Goal: Answer question/provide support: Share knowledge or assist other users

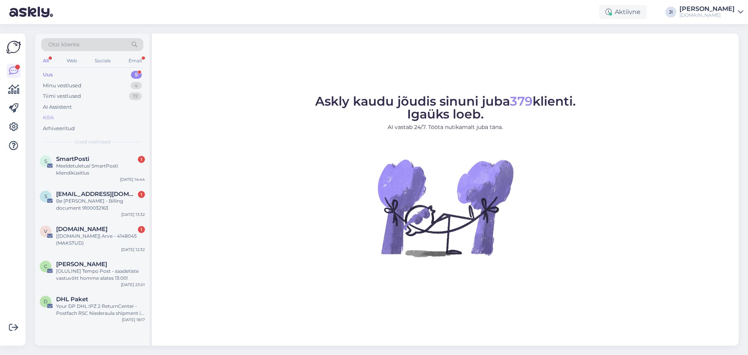
click at [75, 116] on div "Kõik" at bounding box center [92, 117] width 102 height 11
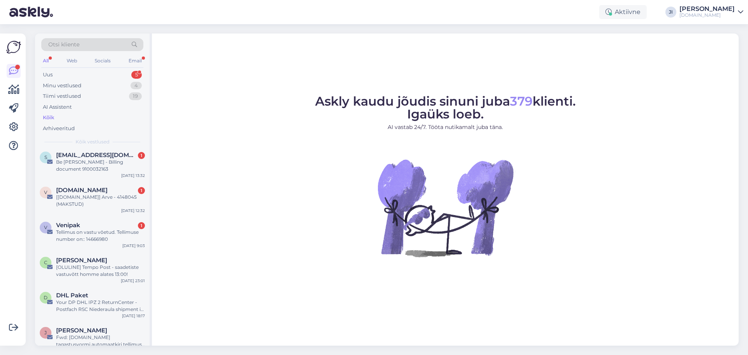
scroll to position [78, 0]
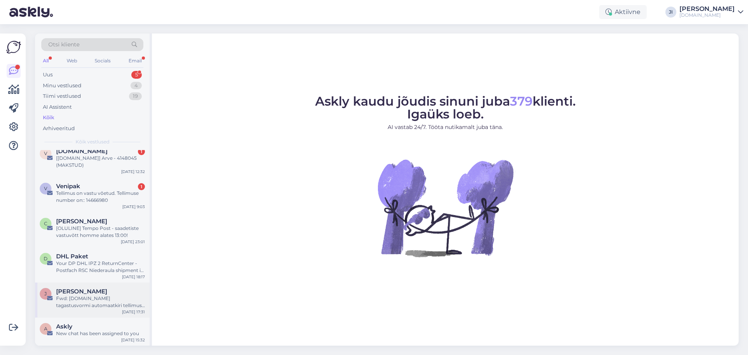
click at [85, 296] on div "Fwd: [DOMAIN_NAME] tagastusvormi automaatkiri tellimus #33973" at bounding box center [100, 302] width 89 height 14
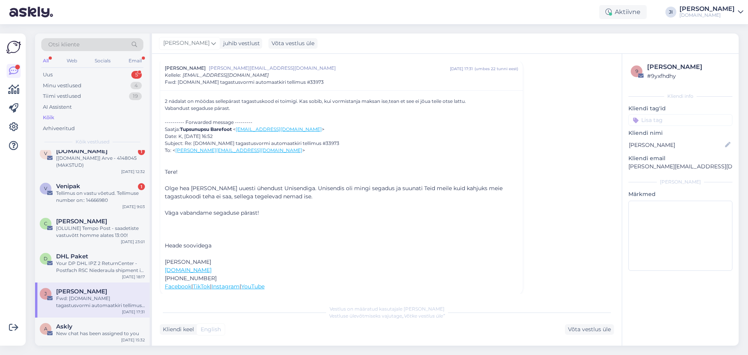
scroll to position [113, 0]
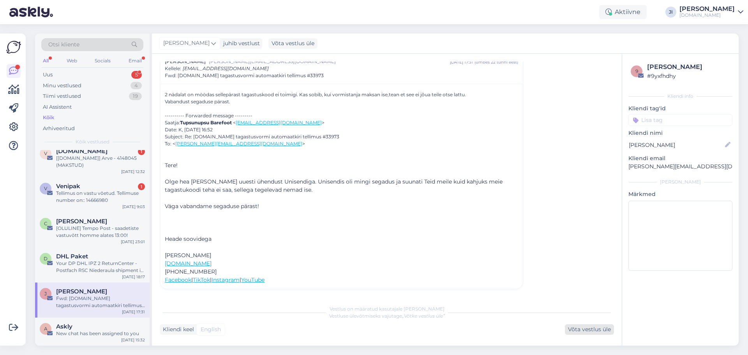
click at [581, 331] on div "Võta vestlus üle" at bounding box center [589, 329] width 49 height 11
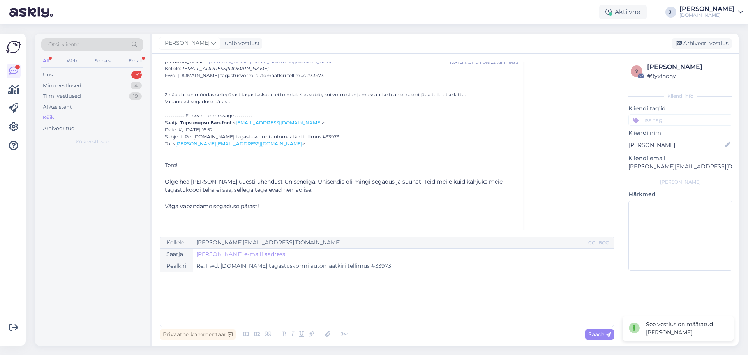
scroll to position [0, 0]
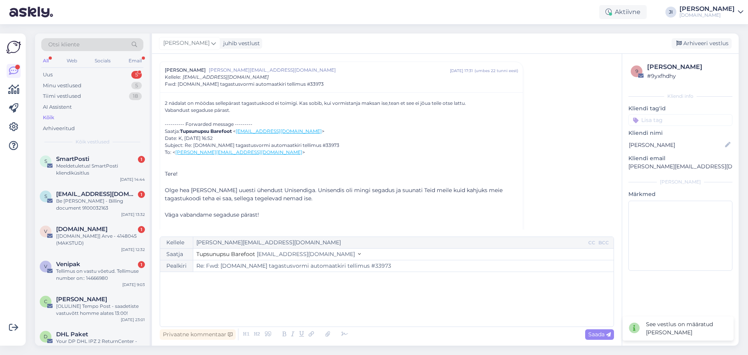
click at [334, 288] on div "﻿" at bounding box center [387, 299] width 446 height 47
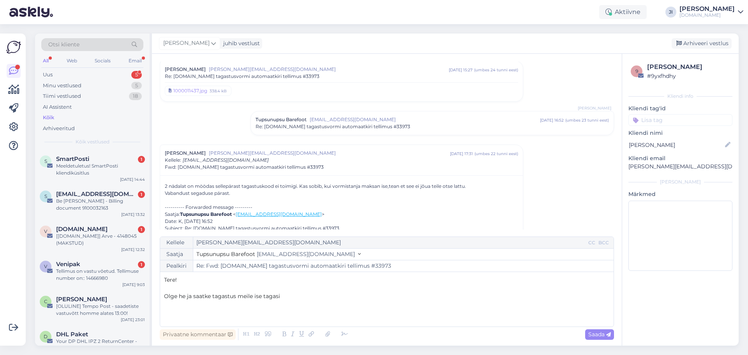
click at [185, 295] on span "Olge he ja saatke tagastus meile ise tagasi" at bounding box center [222, 296] width 116 height 7
click at [288, 295] on p "Olge hea ja saatke tagastus meile ise tagasi" at bounding box center [387, 296] width 446 height 8
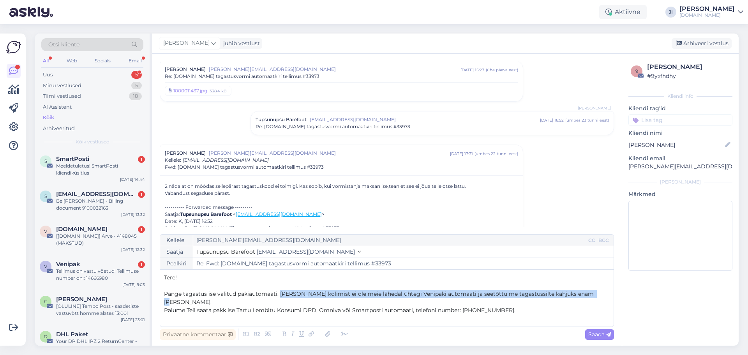
drag, startPoint x: 280, startPoint y: 292, endPoint x: 602, endPoint y: 295, distance: 322.1
click at [602, 295] on p "Pange tagastus ise valitud pakiautomaati. [PERSON_NAME] kolimist ei ole meie lä…" at bounding box center [387, 298] width 446 height 16
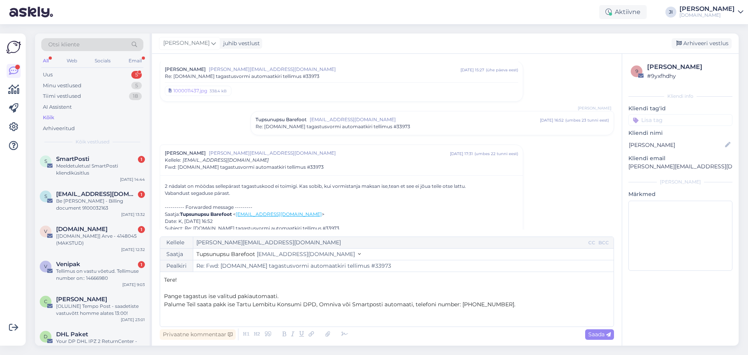
click at [164, 303] on span "Palume Teil saata pakk ise Tartu Lembitu Konsumi DPD, Omniva või Smartposti aut…" at bounding box center [339, 304] width 351 height 7
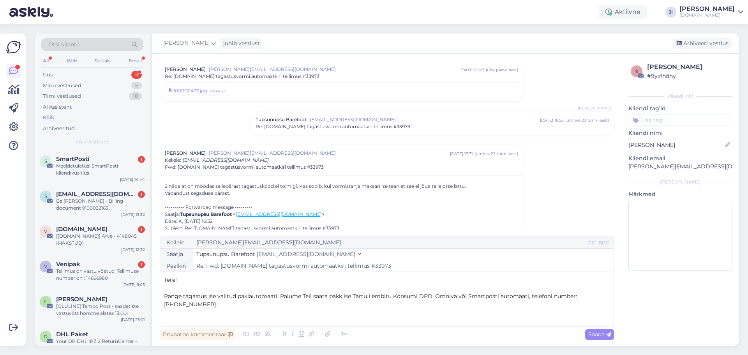
click at [278, 294] on span "Pange tagastus ise valitud pakiautomaati. Palume Teil saata pakk ise Tartu Lemb…" at bounding box center [371, 300] width 414 height 15
click at [319, 293] on span "Pange tagastus ise valitud pakiautomaati, [PERSON_NAME] Venipaki. [PERSON_NAME]…" at bounding box center [381, 300] width 434 height 15
click at [409, 304] on p "Pange tagastus ise valitud pakiautomaati, Venipakki mitte. [PERSON_NAME] kolimi…" at bounding box center [387, 300] width 446 height 16
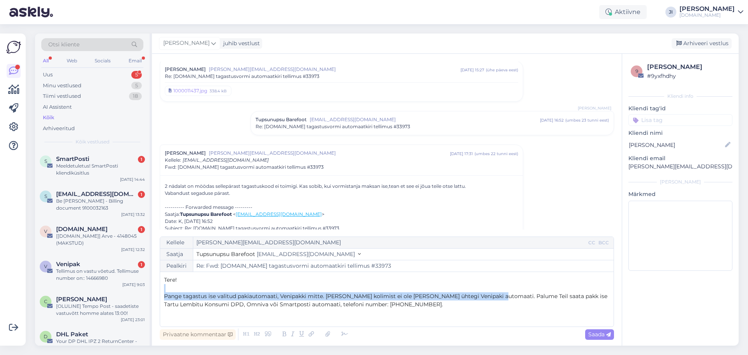
drag, startPoint x: 491, startPoint y: 296, endPoint x: 363, endPoint y: 285, distance: 128.6
click at [363, 285] on div "Tere! ﻿ Pange tagastus ise valitud pakiautomaati, Venipakki mitte. [PERSON_NAME…" at bounding box center [387, 299] width 446 height 47
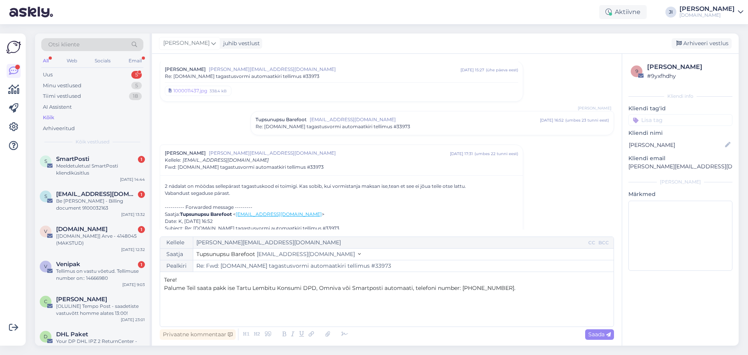
click at [504, 289] on p "Palume Teil saata pakk ise Tartu Lembitu Konsumi DPD, Omniva või Smartposti aut…" at bounding box center [387, 288] width 446 height 8
click at [543, 288] on span "Palume Teil saata pakk ise Tartu Lembitu Konsumi DPD, Omniva või Smartposti aut…" at bounding box center [387, 291] width 446 height 15
click at [208, 296] on span "Palume Teil saata pakk ise Tartu Lembitu Konsumi DPD, Omniva või Smartposti aut…" at bounding box center [371, 291] width 414 height 15
click at [305, 300] on p "Palume Teil saata pakk ise Tartu Lembitu Konsumi DPD, Omniva või Smartposti aut…" at bounding box center [387, 292] width 446 height 16
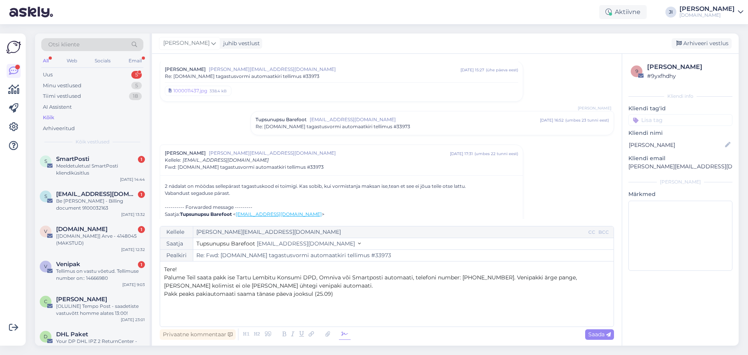
click at [344, 333] on icon at bounding box center [345, 334] width 12 height 11
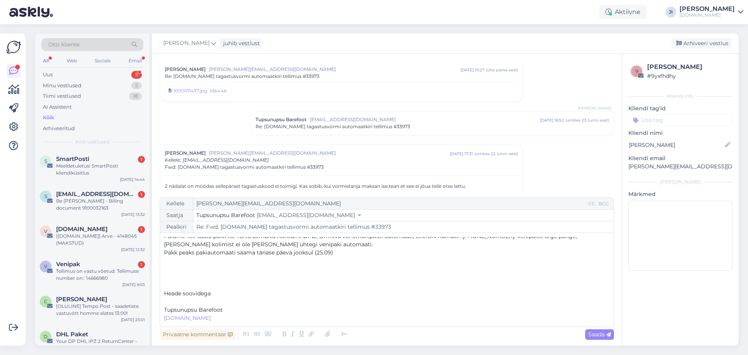
scroll to position [0, 0]
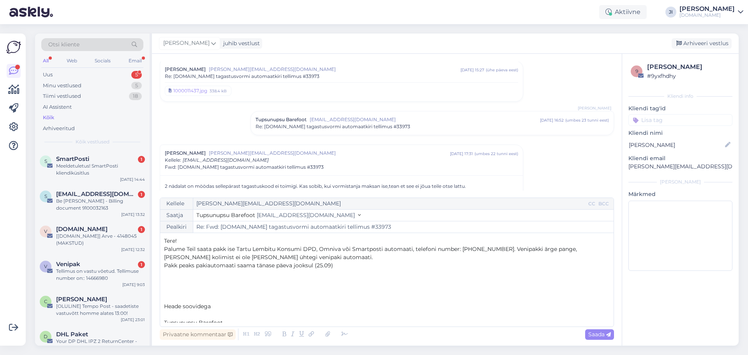
click at [166, 298] on p "﻿" at bounding box center [387, 298] width 446 height 8
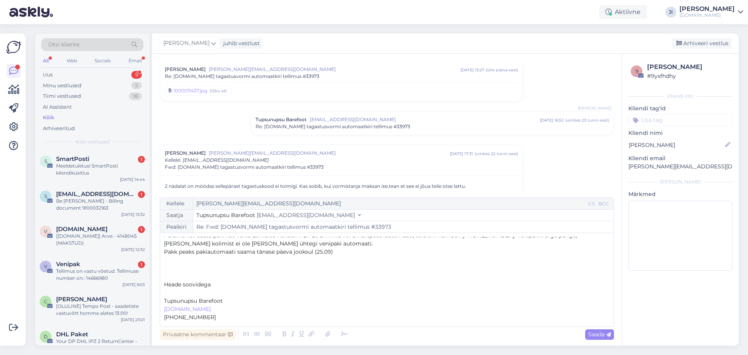
scroll to position [21, 0]
click at [222, 294] on span "Tupsunupsu Barefoot" at bounding box center [193, 293] width 59 height 7
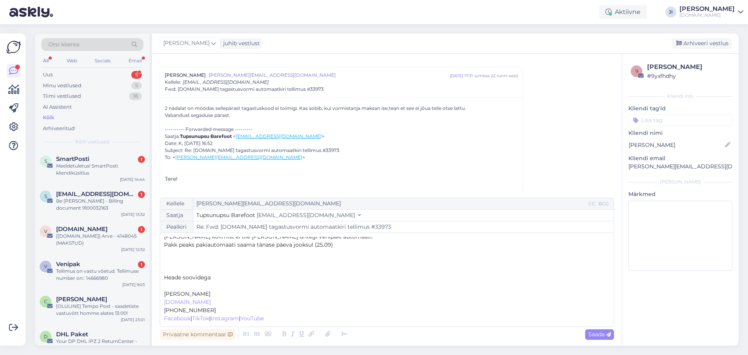
scroll to position [0, 0]
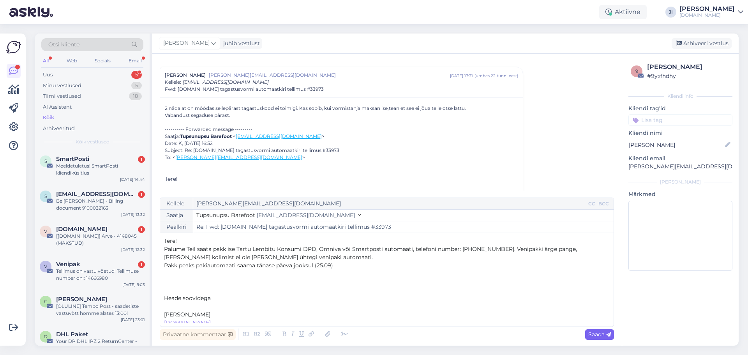
click at [600, 334] on span "Saada" at bounding box center [599, 334] width 23 height 7
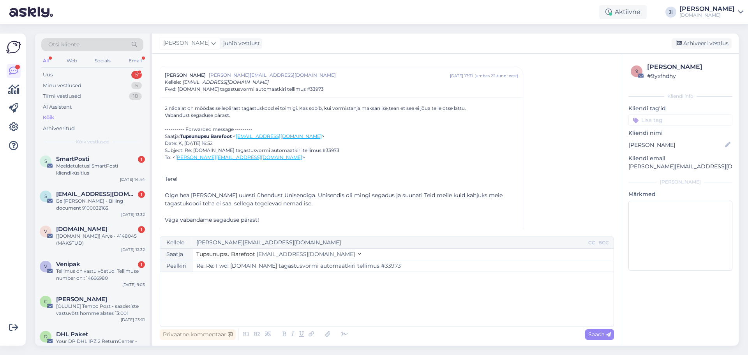
type input "Re: Fwd: [DOMAIN_NAME] tagastusvormi automaatkiri tellimus #33973"
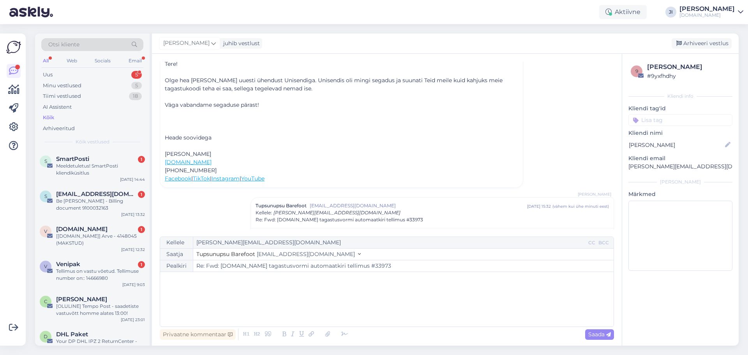
scroll to position [64, 0]
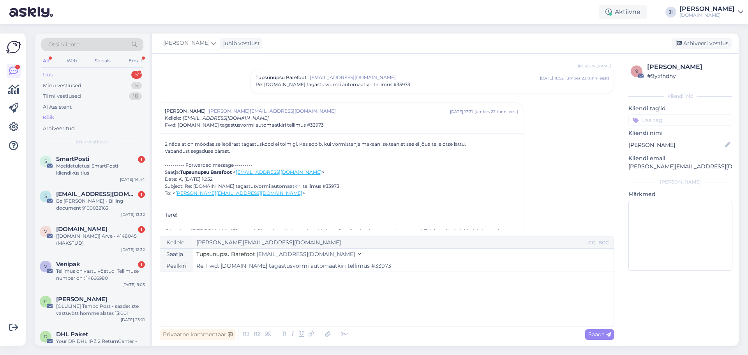
click at [45, 71] on div "Uus" at bounding box center [48, 75] width 10 height 8
click at [97, 297] on div "DHL Paket" at bounding box center [100, 299] width 89 height 7
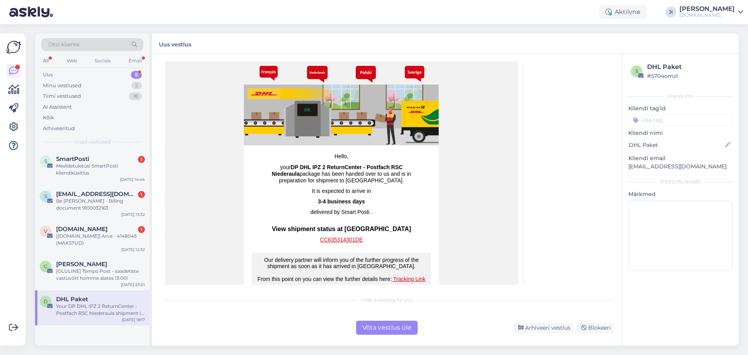
scroll to position [153, 0]
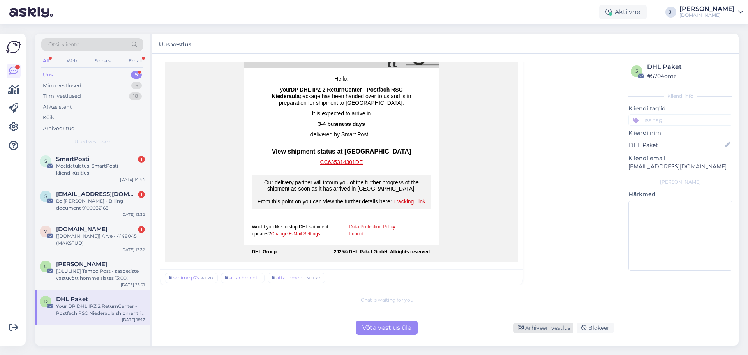
click at [542, 323] on div "Arhiveeri vestlus" at bounding box center [543, 327] width 60 height 11
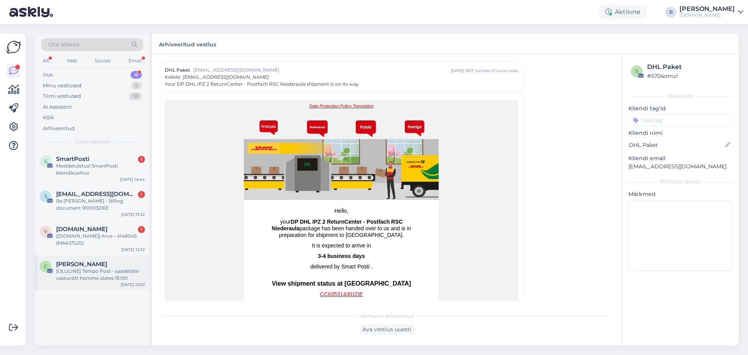
click at [89, 262] on span "[PERSON_NAME]" at bounding box center [81, 264] width 51 height 7
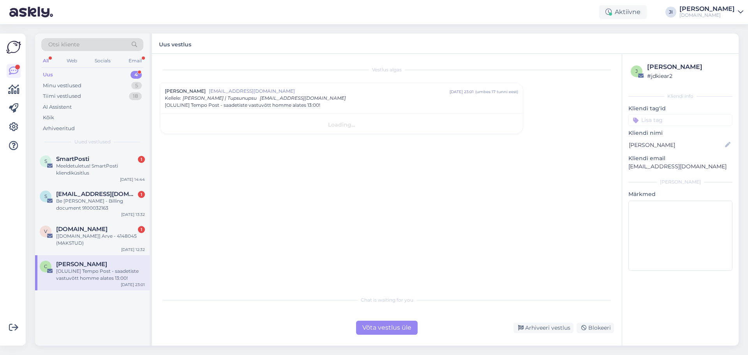
scroll to position [0, 0]
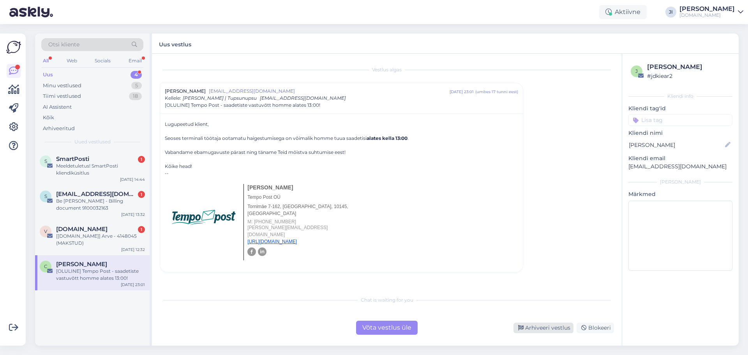
click at [549, 326] on div "Arhiveeri vestlus" at bounding box center [543, 327] width 60 height 11
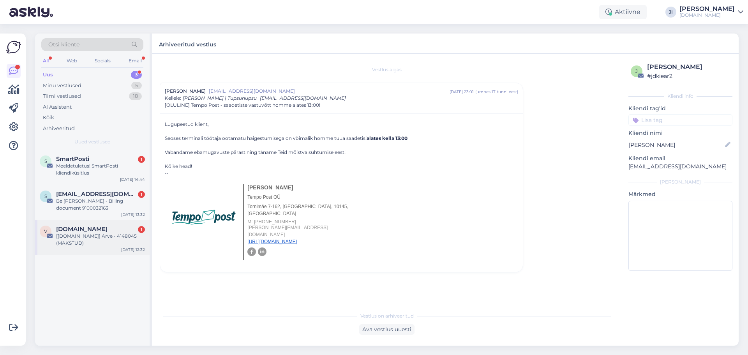
click at [84, 233] on div "[[DOMAIN_NAME]] Arve - 4148045 (MAKSTUD)" at bounding box center [100, 240] width 89 height 14
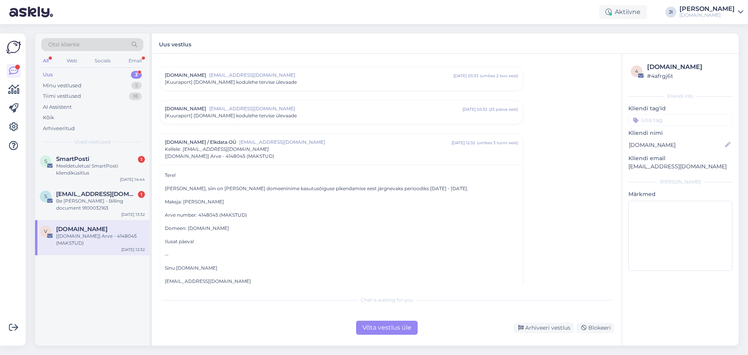
scroll to position [117, 0]
click at [106, 203] on div "Be [PERSON_NAME] - Billing document 9100032163" at bounding box center [100, 204] width 89 height 14
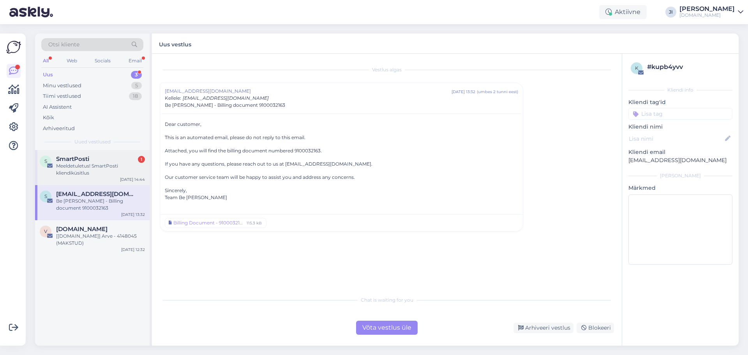
click at [81, 174] on div "Meeldetuletus! SmartPosti kliendiküsitlus" at bounding box center [100, 169] width 89 height 14
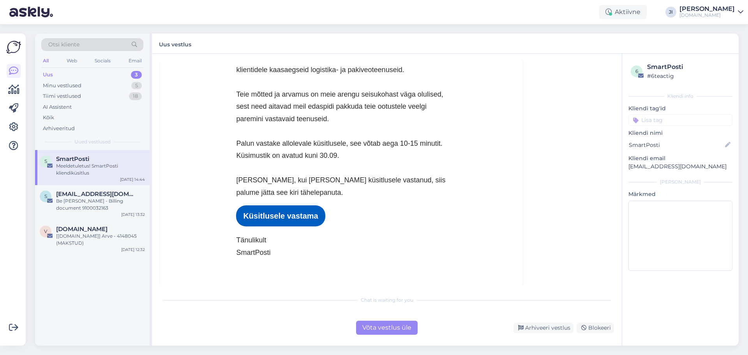
scroll to position [322, 0]
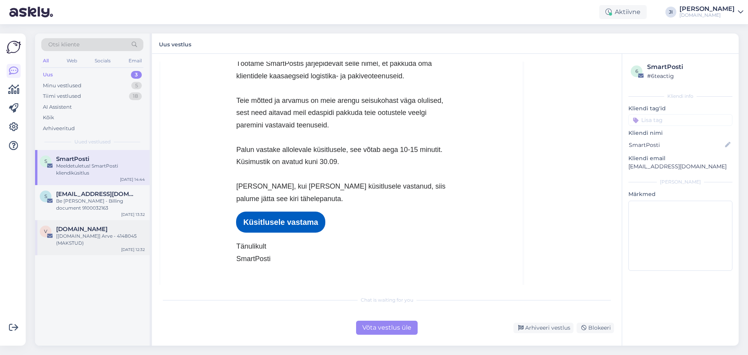
click at [89, 236] on div "[[DOMAIN_NAME]] Arve - 4148045 (MAKSTUD)" at bounding box center [100, 240] width 89 height 14
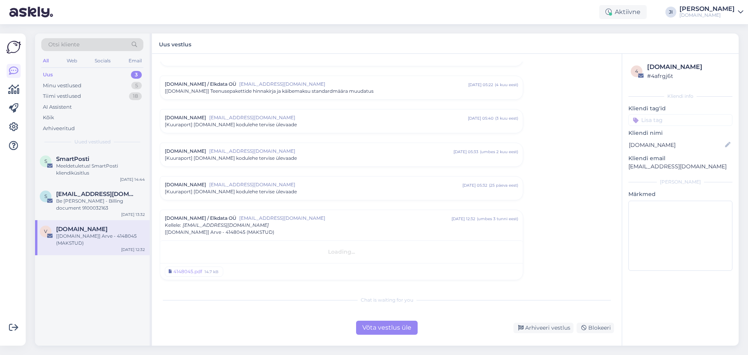
scroll to position [41, 0]
click at [291, 223] on div "[DOMAIN_NAME] / Elkdata OÜ [EMAIL_ADDRESS][DOMAIN_NAME] [DATE] 12:32 ( umbes 3 …" at bounding box center [341, 225] width 353 height 21
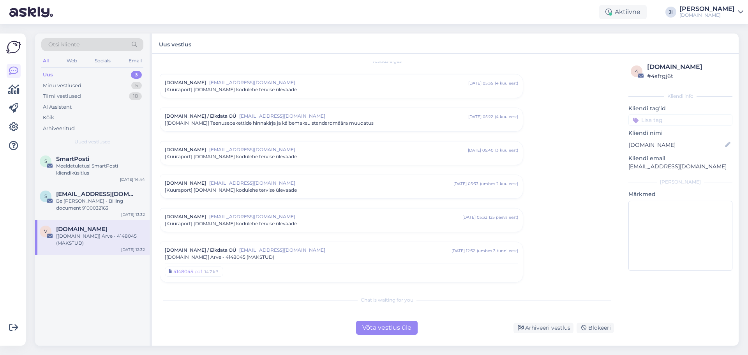
scroll to position [11, 0]
click at [381, 329] on div "Võta vestlus üle" at bounding box center [387, 328] width 62 height 14
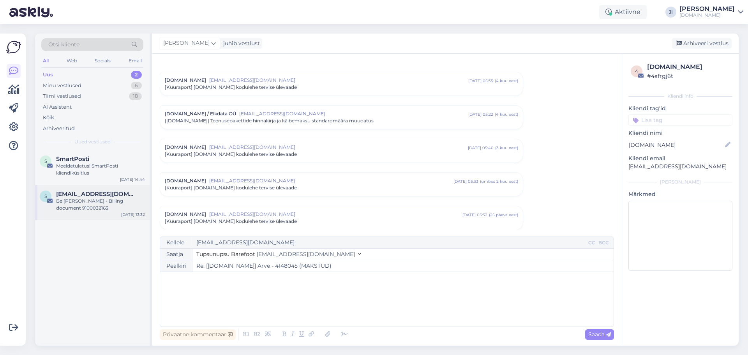
click at [88, 201] on div "Be [PERSON_NAME] - Billing document 9100032163" at bounding box center [100, 204] width 89 height 14
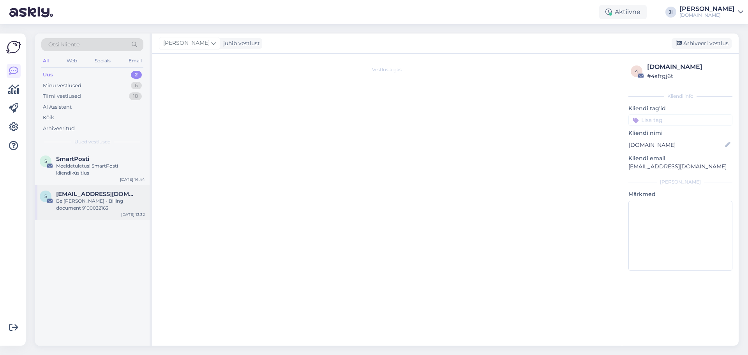
scroll to position [0, 0]
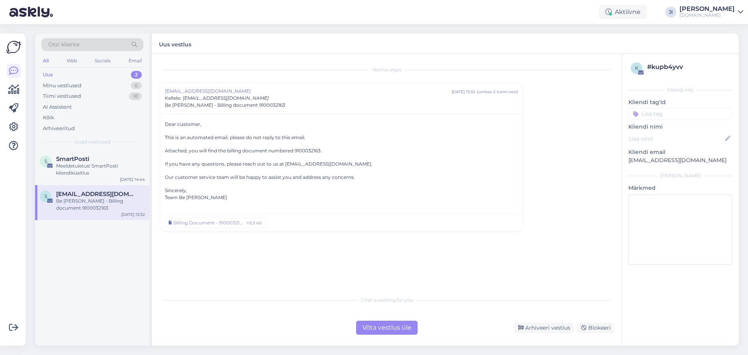
click at [381, 329] on div "Võta vestlus üle" at bounding box center [387, 328] width 62 height 14
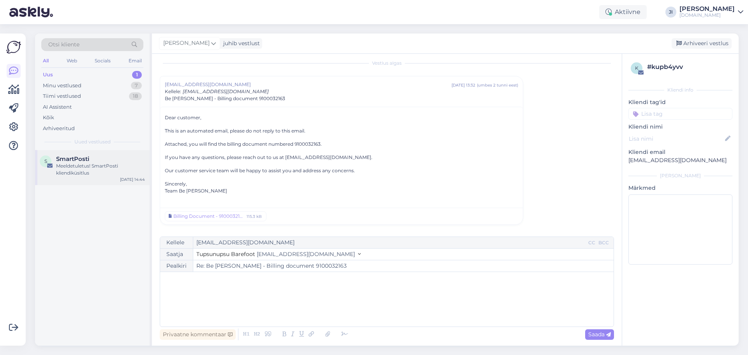
click at [80, 171] on div "Meeldetuletus! SmartPosti kliendiküsitlus" at bounding box center [100, 169] width 89 height 14
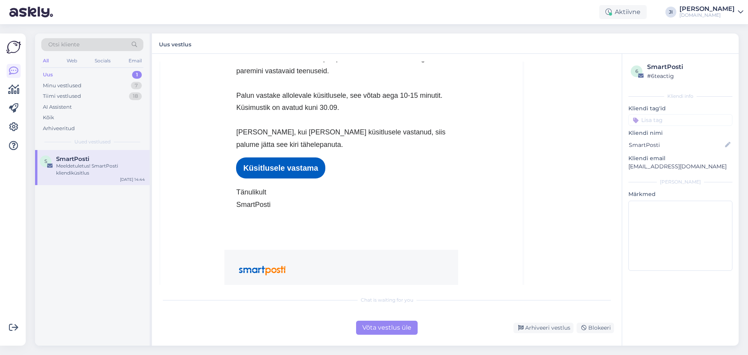
scroll to position [478, 0]
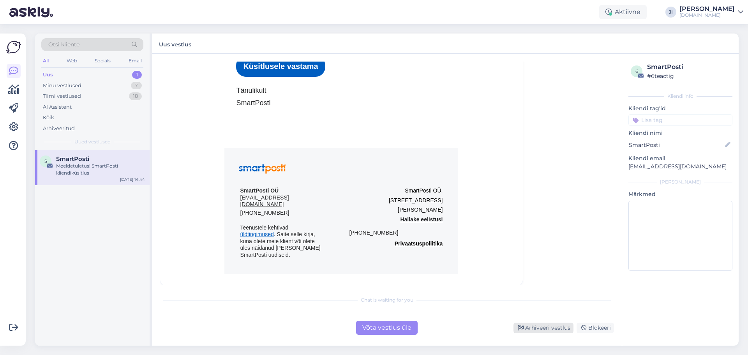
click at [539, 326] on div "Arhiveeri vestlus" at bounding box center [543, 327] width 60 height 11
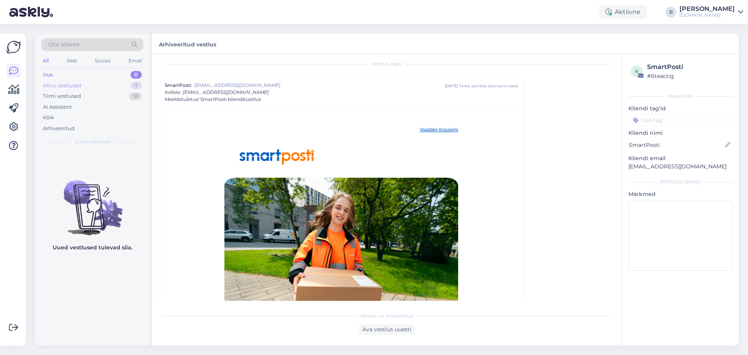
scroll to position [0, 0]
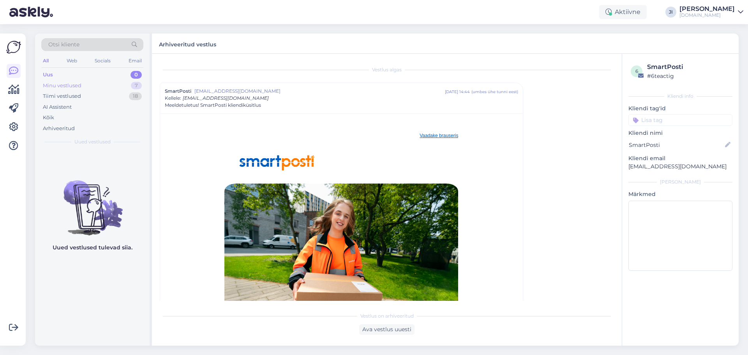
click at [125, 88] on div "Minu vestlused 7" at bounding box center [92, 85] width 102 height 11
